Goal: Check status: Check status

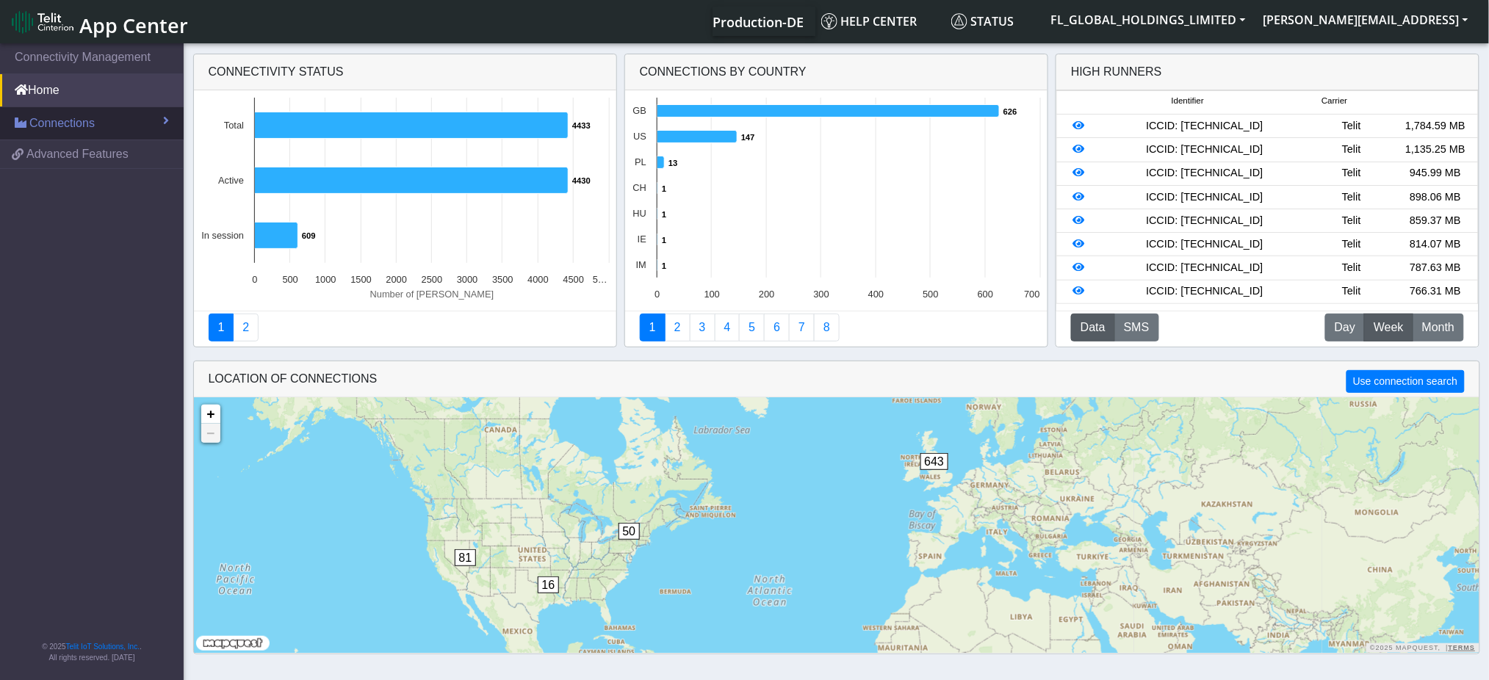
click at [83, 126] on span "Connections" at bounding box center [61, 124] width 65 height 18
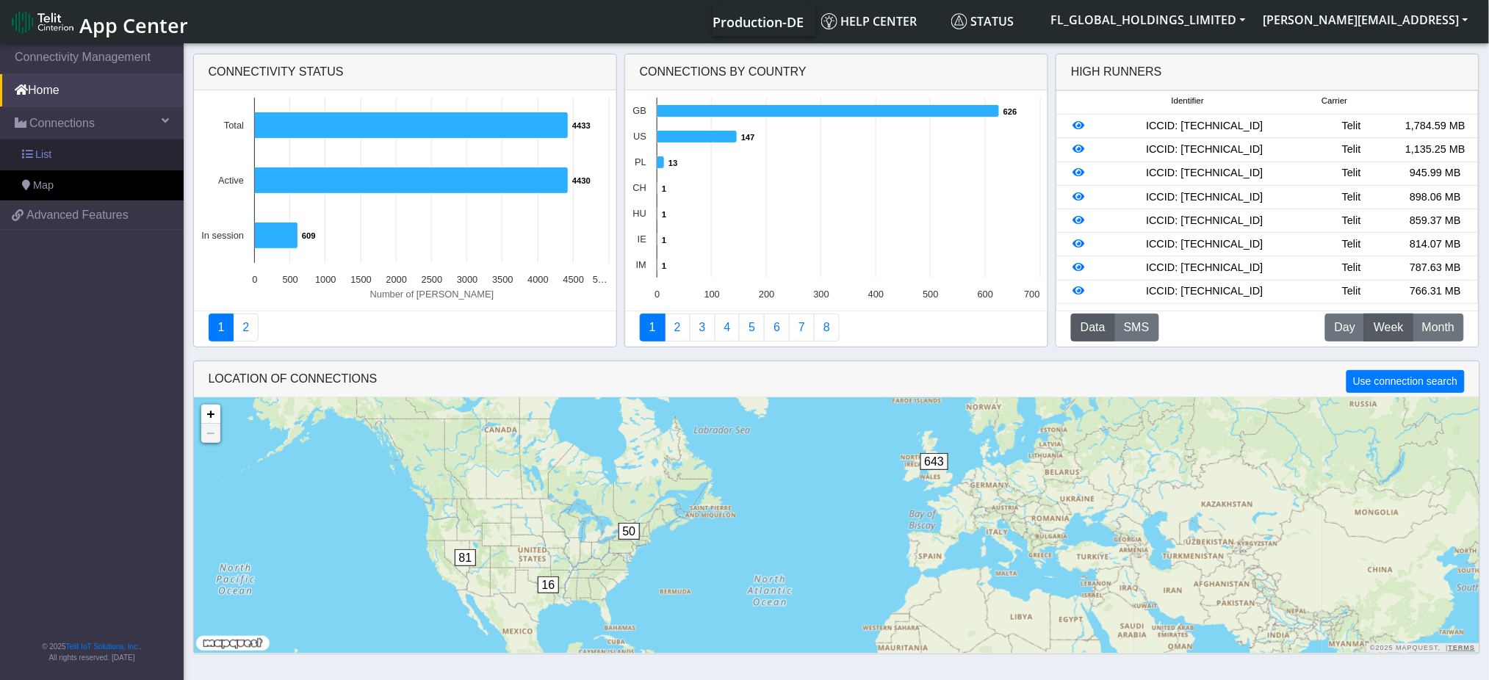
click at [79, 159] on link "List" at bounding box center [92, 155] width 184 height 31
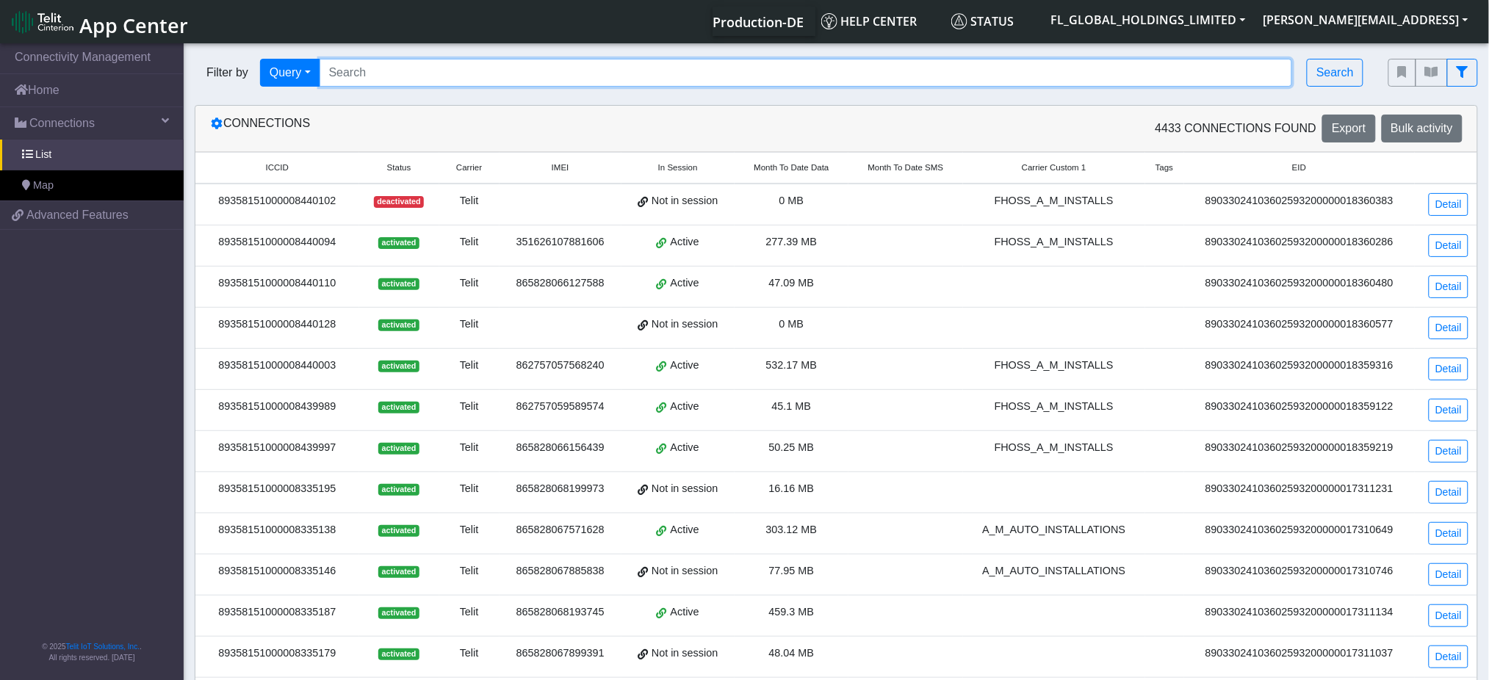
click at [364, 70] on input "Search..." at bounding box center [805, 73] width 973 height 28
paste input "89358151000008343157"
type input "89358151000008343157"
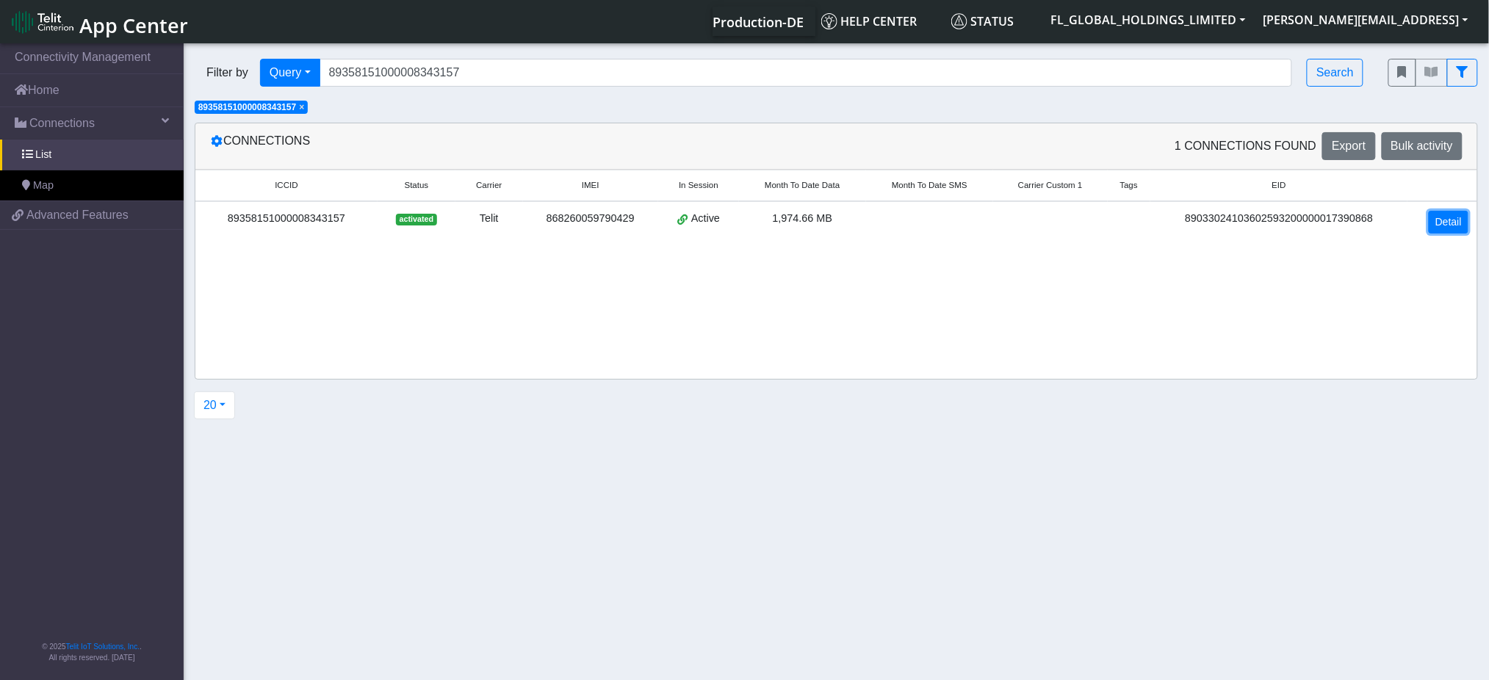
click at [1460, 224] on link "Detail" at bounding box center [1448, 222] width 40 height 23
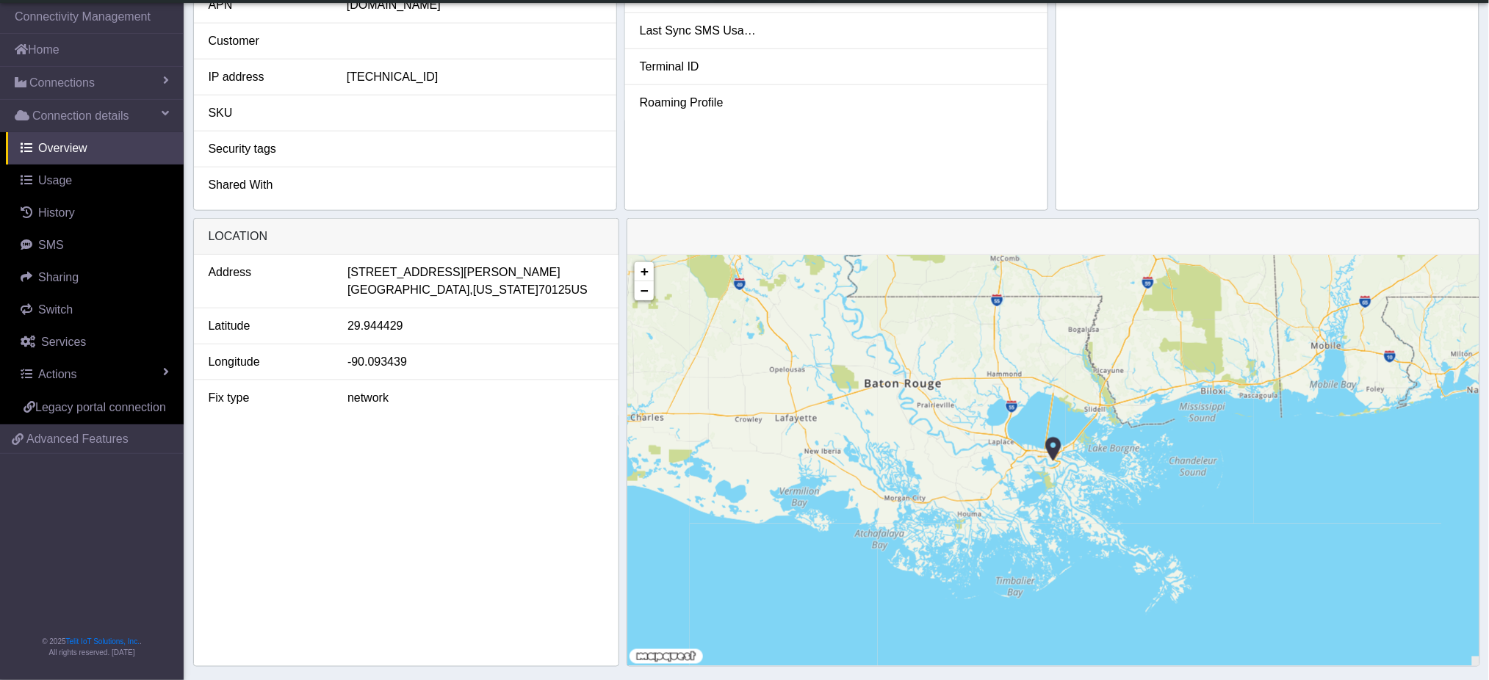
scroll to position [406, 0]
